Goal: Obtain resource: Obtain resource

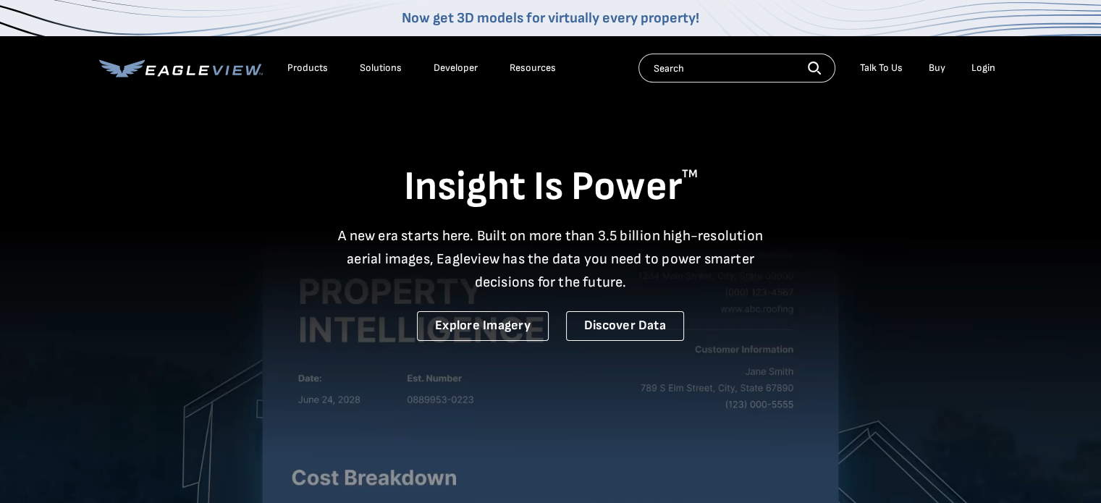
click at [975, 69] on div "Login" at bounding box center [984, 68] width 24 height 13
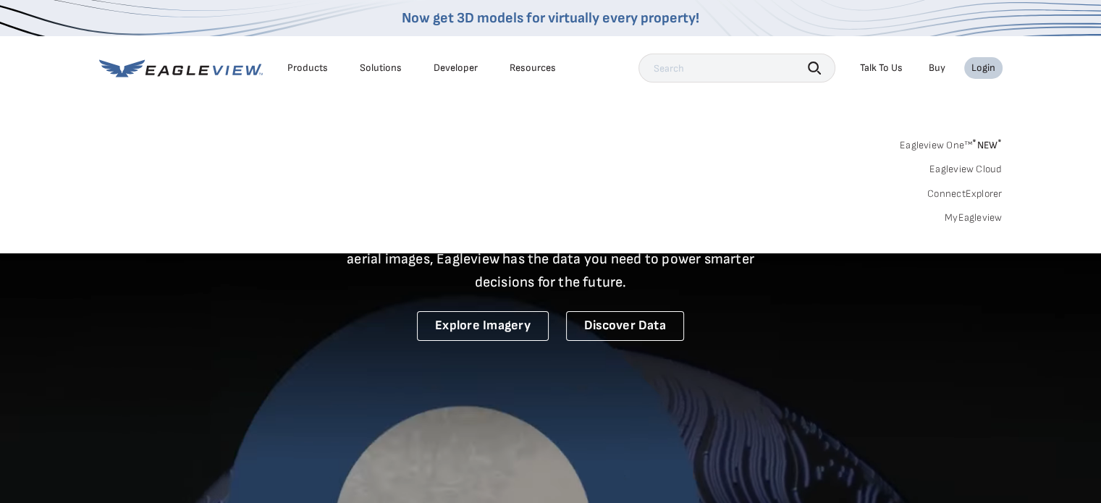
click at [982, 222] on link "MyEagleview" at bounding box center [974, 217] width 58 height 13
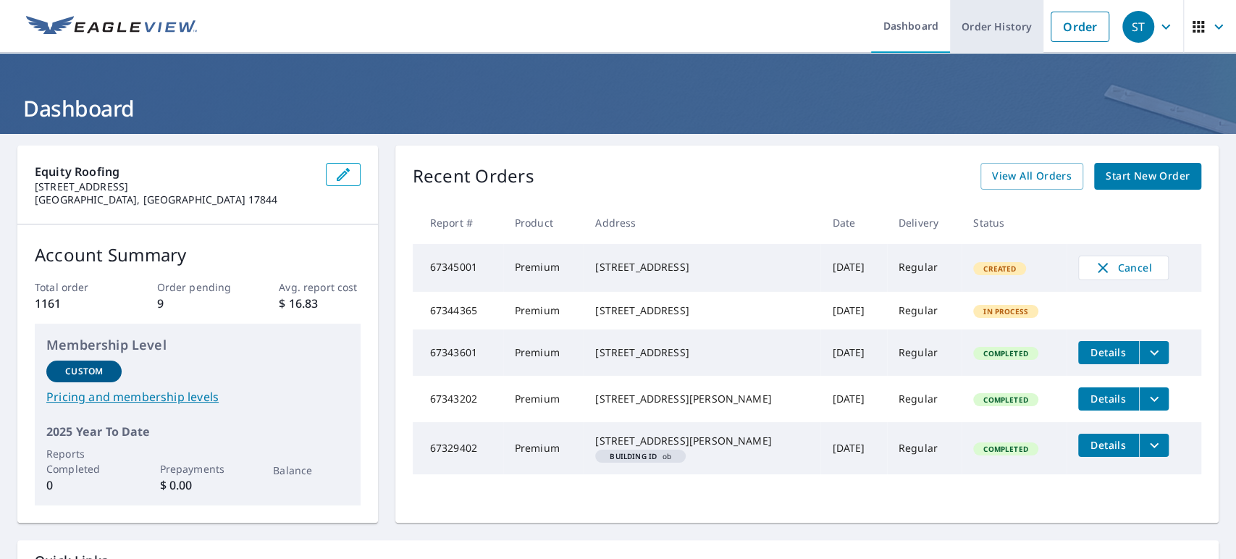
drag, startPoint x: 1071, startPoint y: 33, endPoint x: 996, endPoint y: 30, distance: 74.6
click at [1071, 32] on link "Order" at bounding box center [1080, 27] width 59 height 30
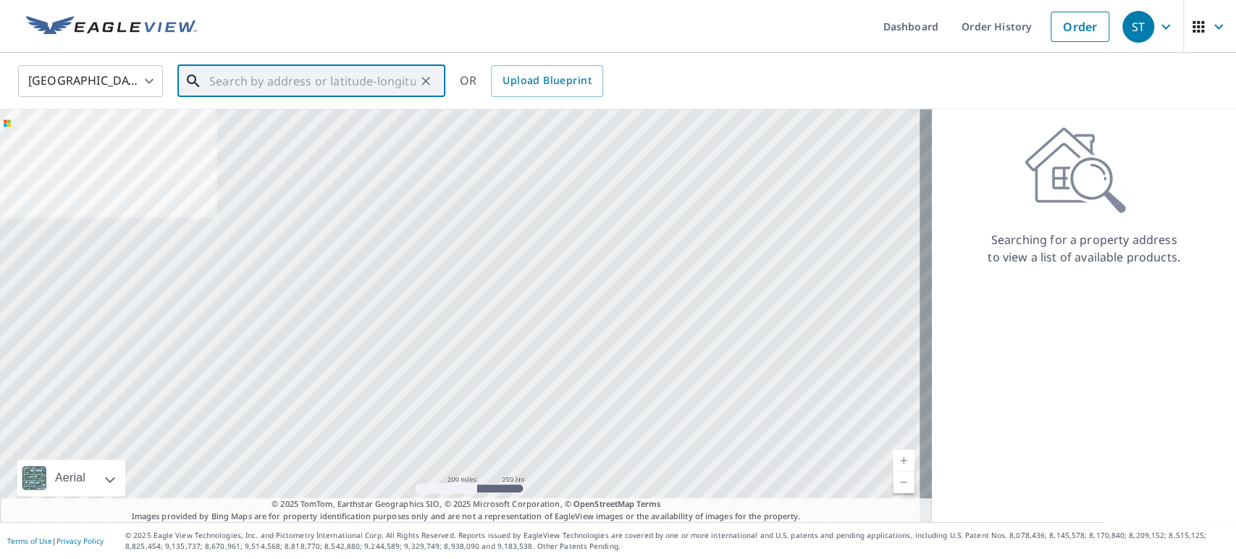
drag, startPoint x: 416, startPoint y: 80, endPoint x: 350, endPoint y: 80, distance: 65.9
paste input "[STREET_ADDRESS]"
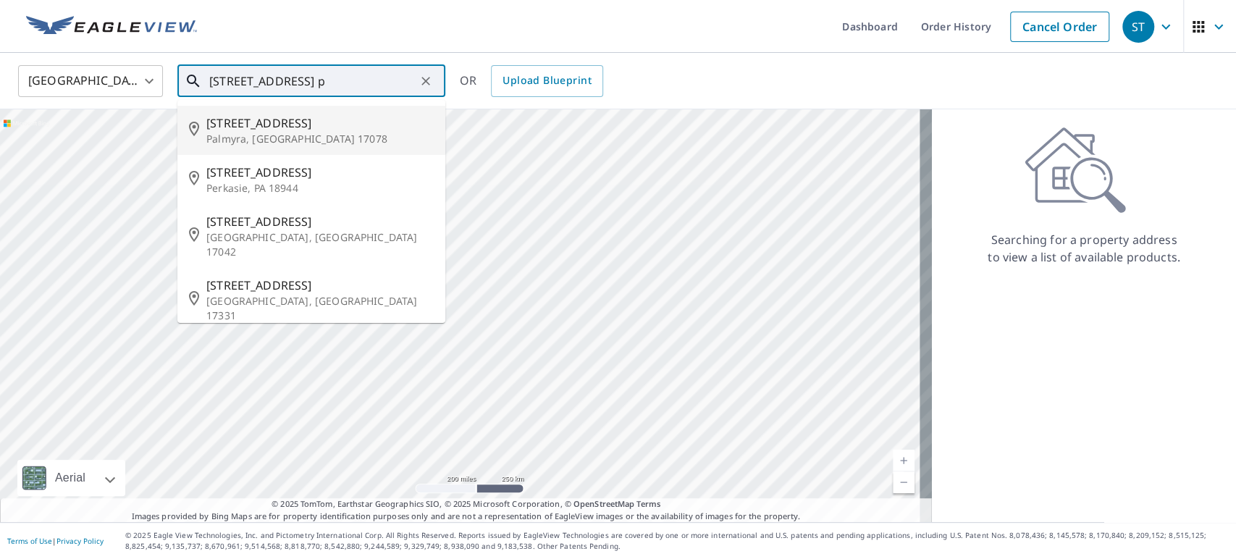
click at [271, 117] on span "[STREET_ADDRESS]" at bounding box center [319, 122] width 227 height 17
type input "[STREET_ADDRESS]"
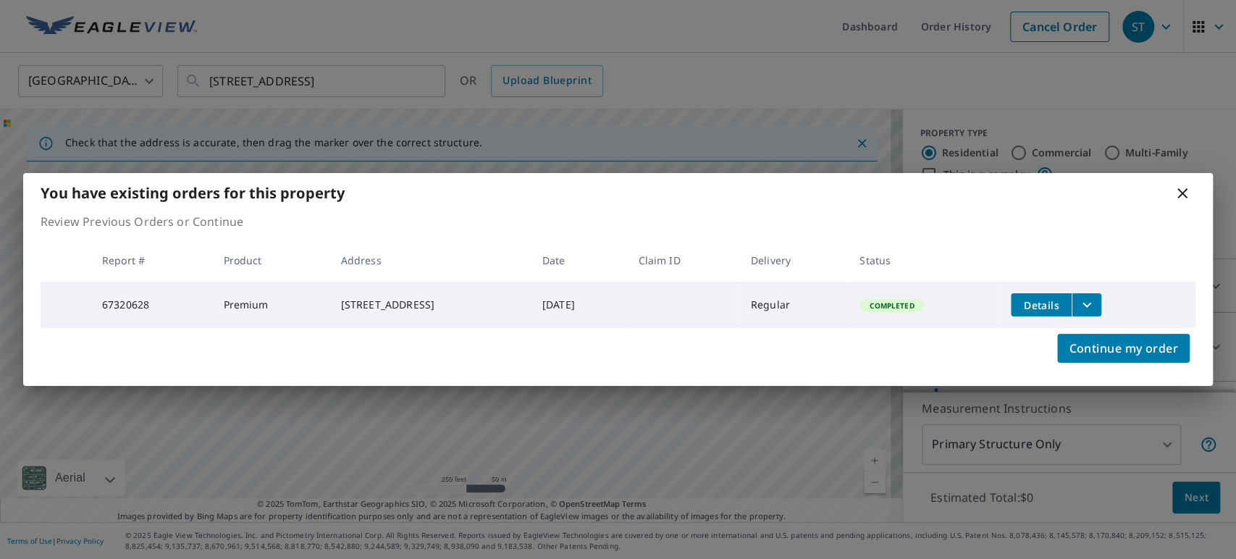
click at [1095, 298] on icon "filesDropdownBtn-67320628" at bounding box center [1086, 304] width 17 height 17
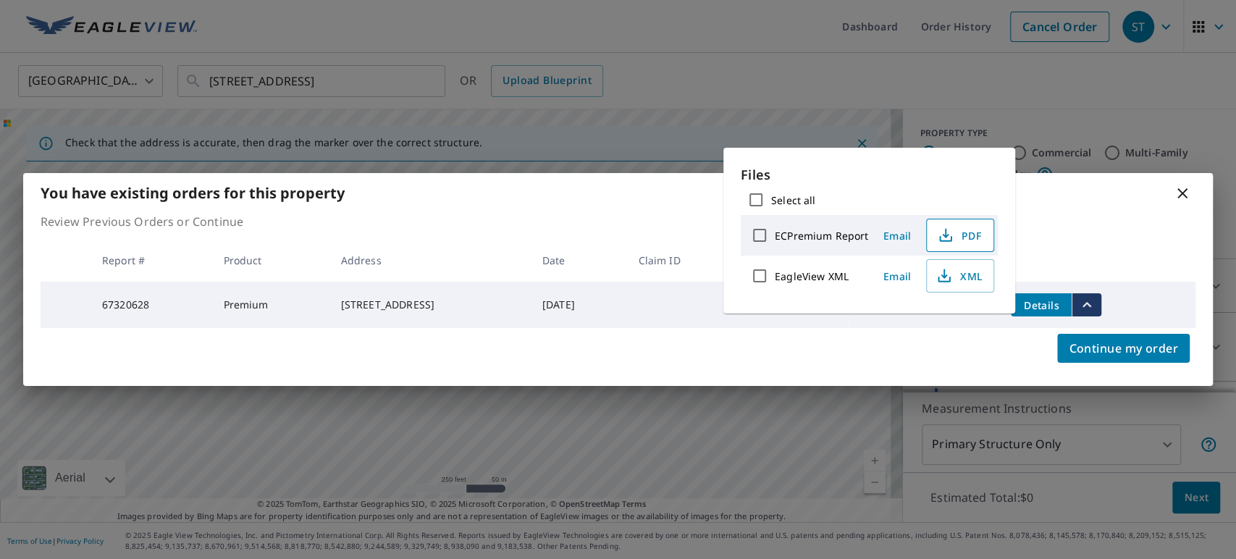
click at [963, 238] on span "PDF" at bounding box center [958, 235] width 46 height 17
